Goal: Check status: Check status

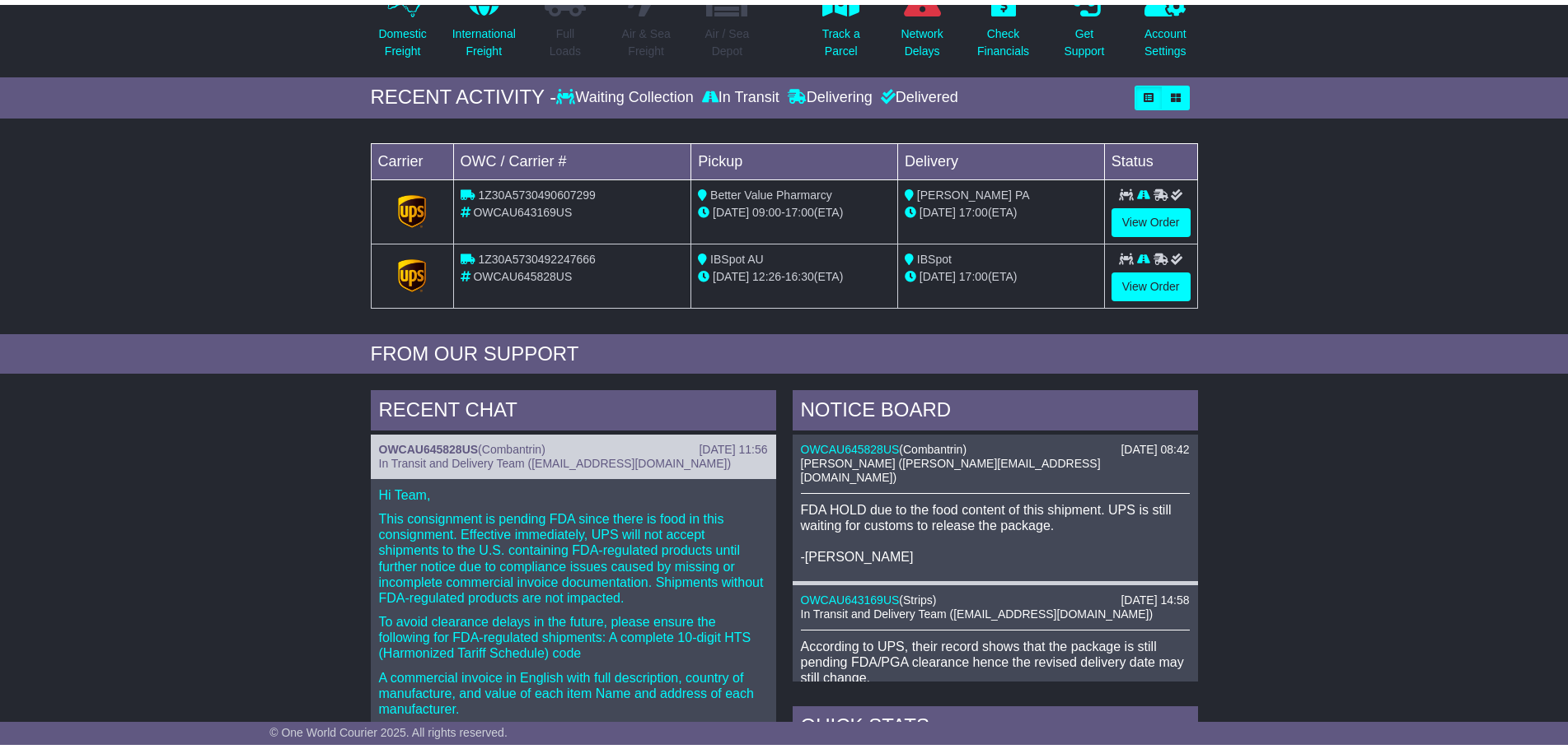
scroll to position [165, 0]
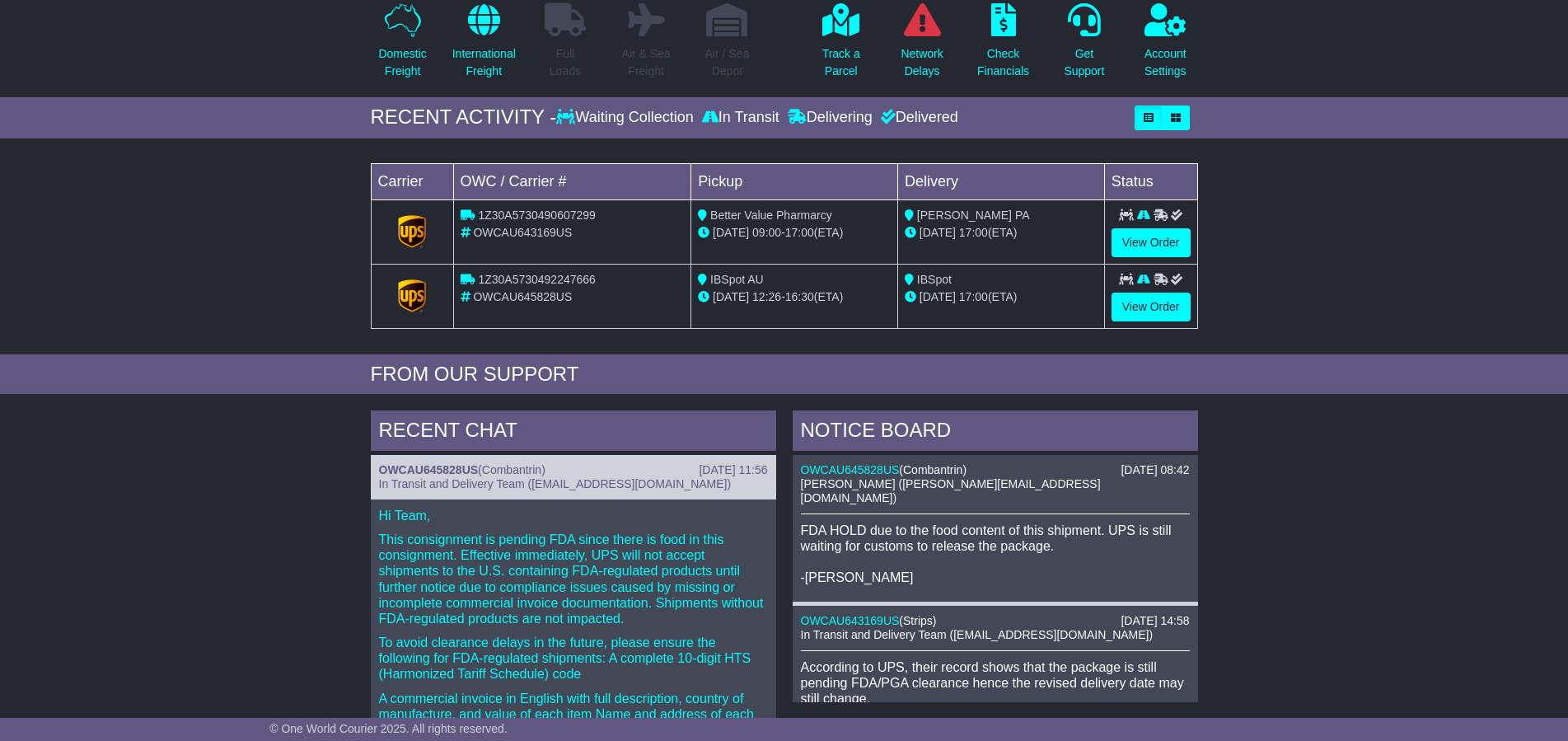
click at [506, 299] on span "OWCAU645828US" at bounding box center [523, 297] width 99 height 13
copy span "OWCAU645828US"
click at [540, 208] on span "1Z30A5730490607299" at bounding box center [536, 215] width 117 height 13
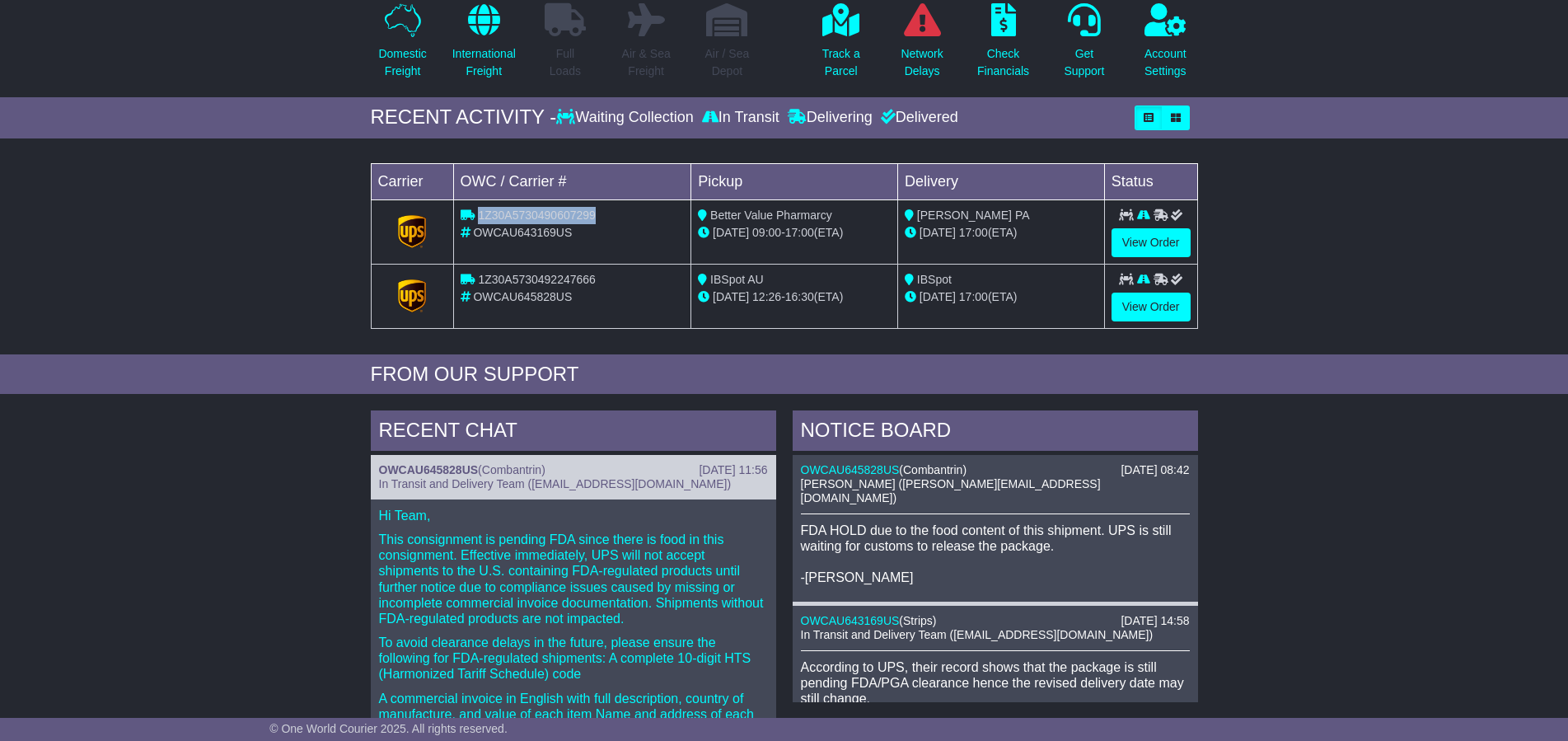
copy span "1Z30A5730490607299"
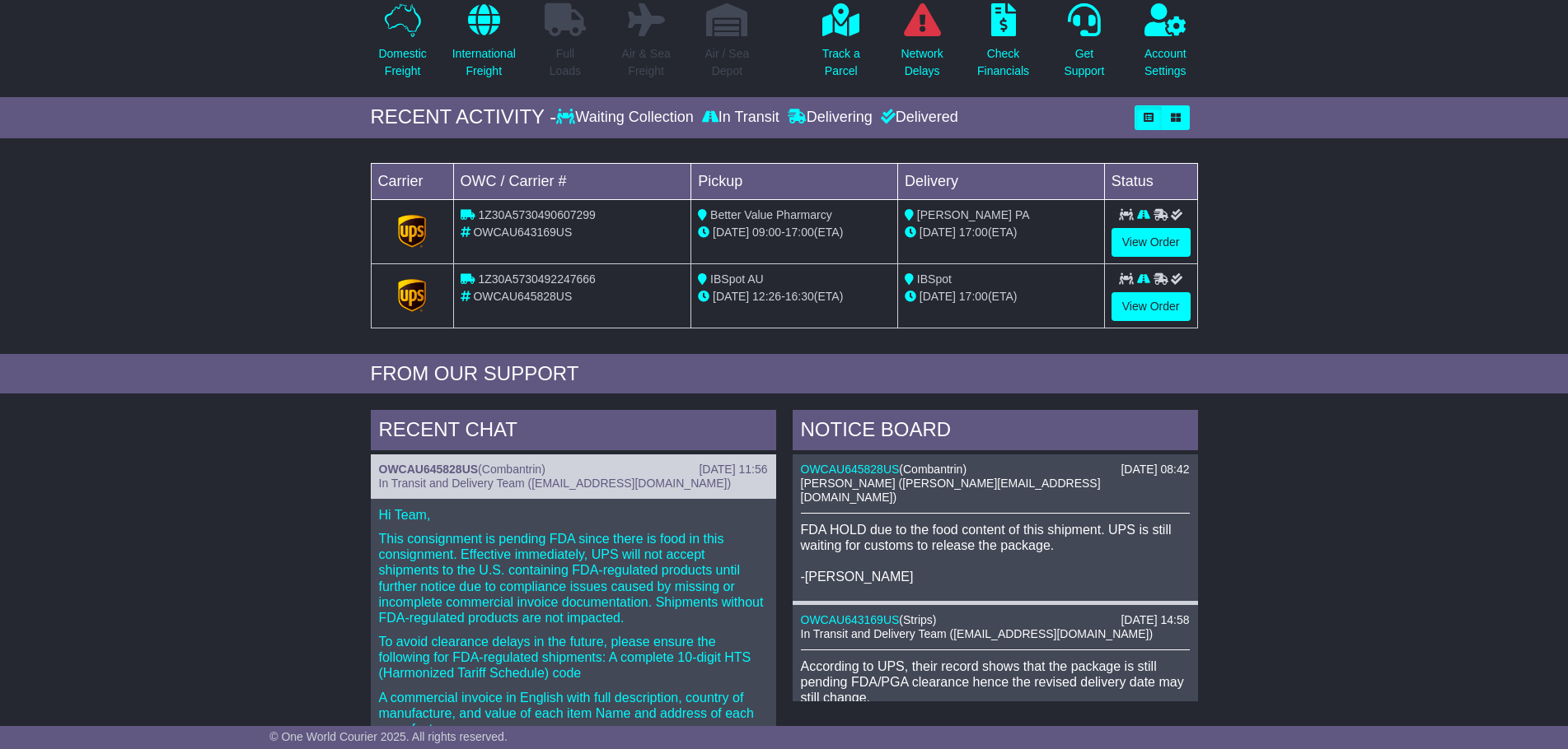
click at [539, 263] on td "1Z30A5730490607299 OWCAU643169US" at bounding box center [572, 231] width 238 height 64
click at [543, 277] on span "1Z30A5730492247666" at bounding box center [536, 279] width 117 height 13
copy span "1Z30A5730492247666"
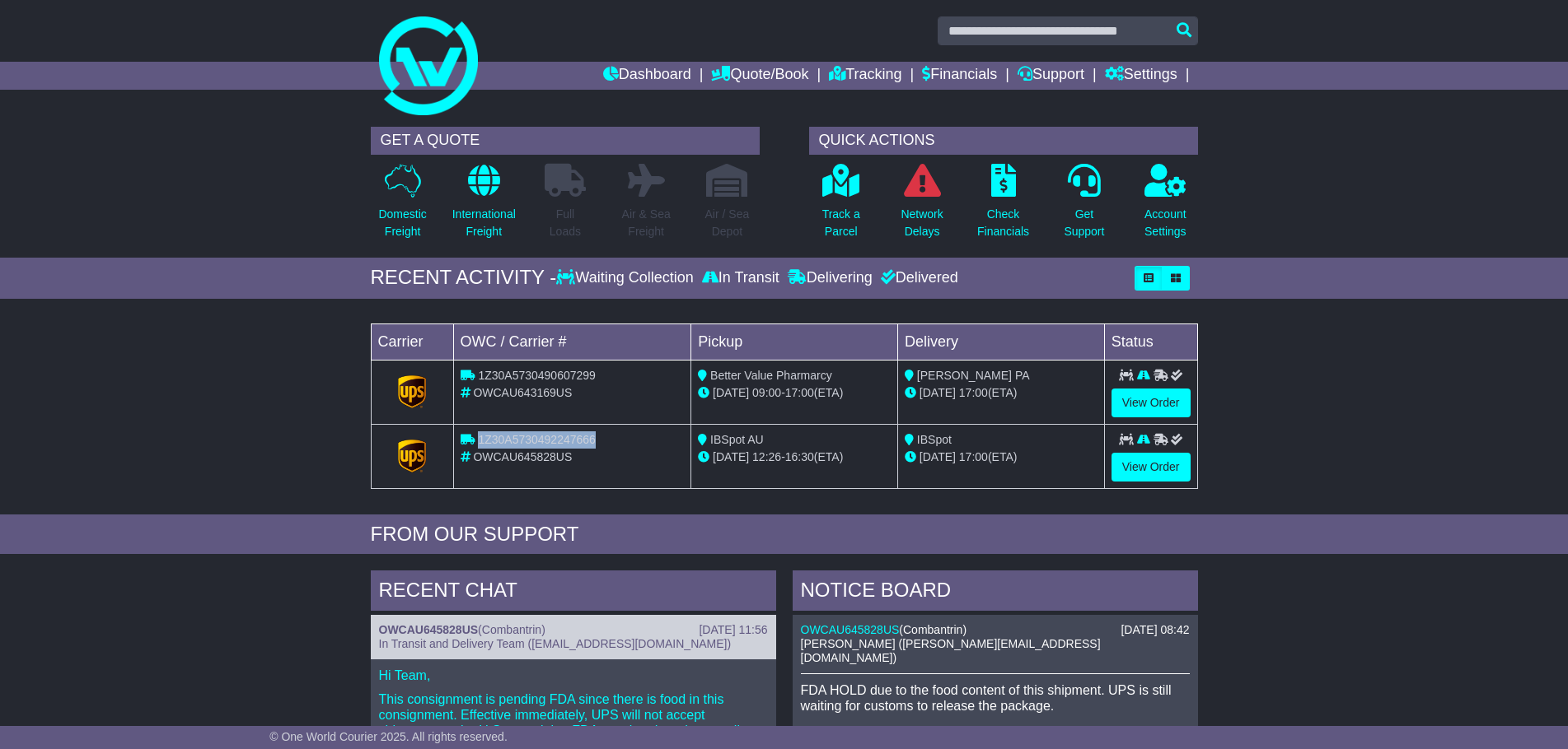
scroll to position [0, 0]
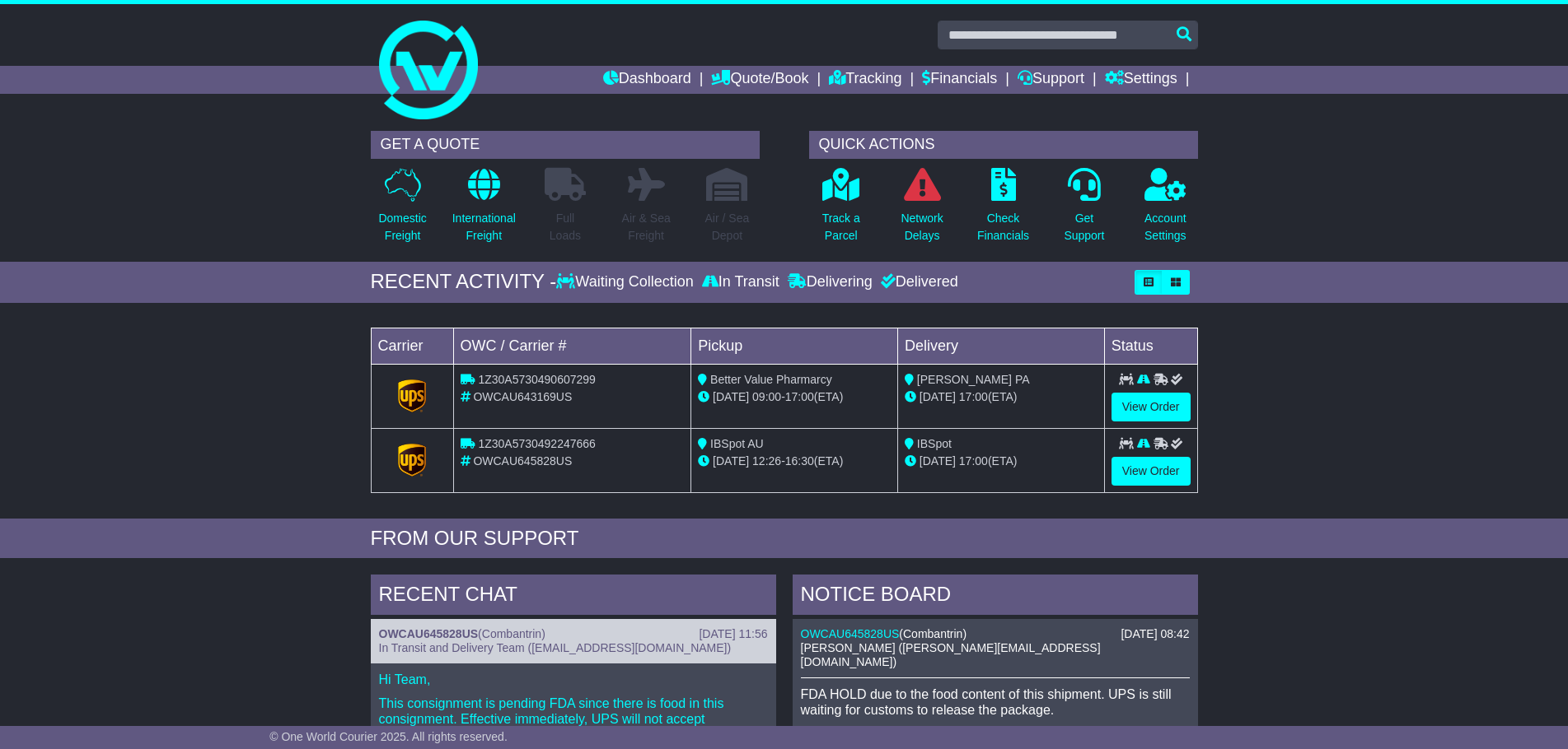
click at [542, 378] on span "1Z30A5730490607299" at bounding box center [536, 380] width 117 height 13
copy span "1Z30A5730490607299"
click at [560, 442] on span "1Z30A5730492247666" at bounding box center [536, 444] width 117 height 13
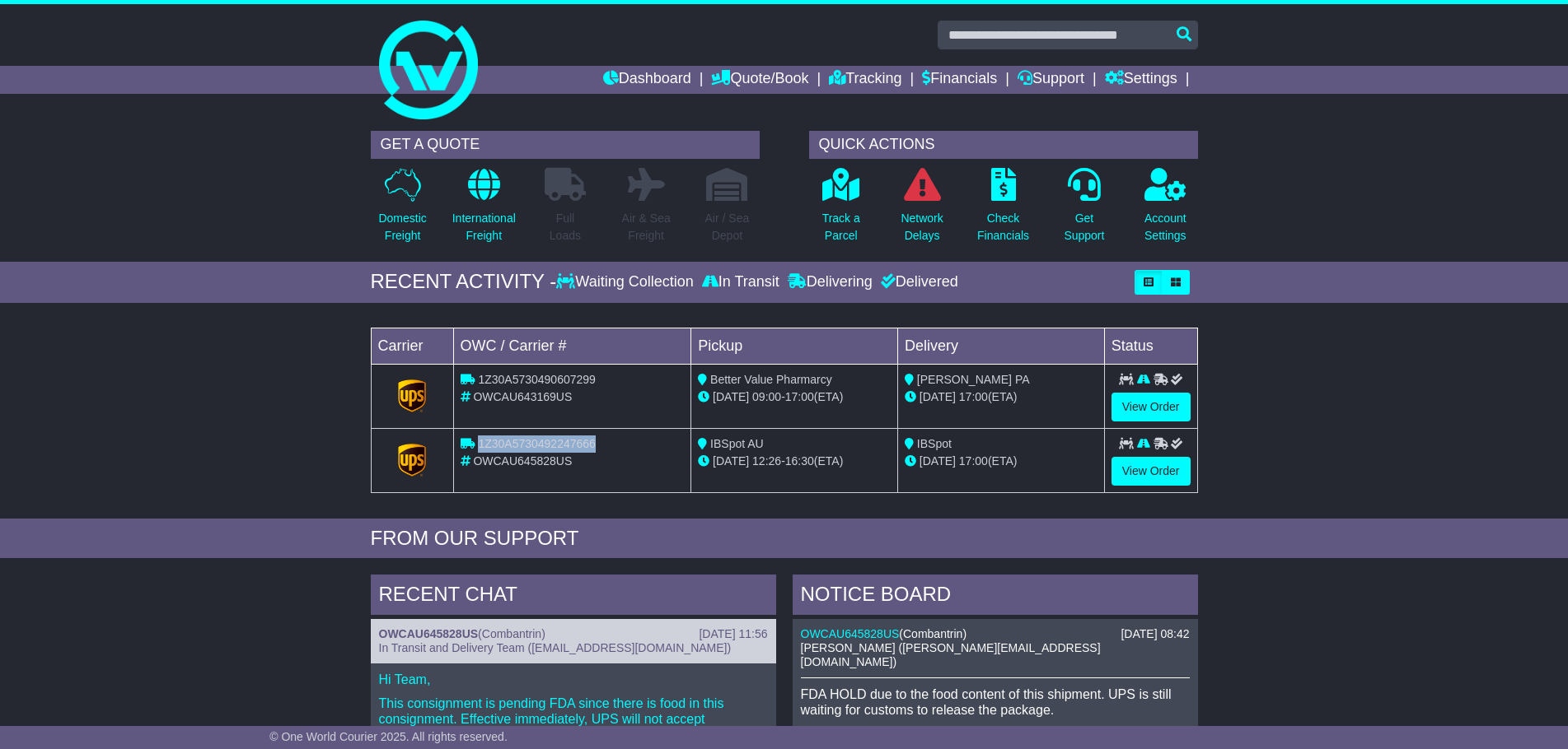
copy span "1Z30A5730492247666"
